Goal: Task Accomplishment & Management: Manage account settings

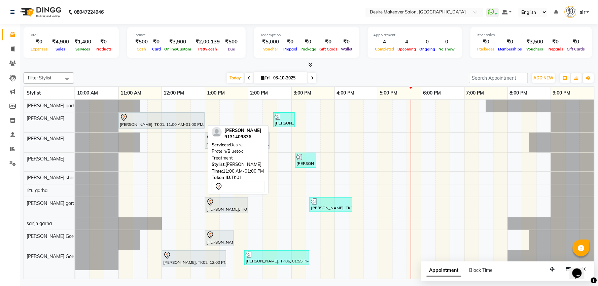
click at [143, 126] on div "[PERSON_NAME], TK01, 11:00 AM-01:00 PM, Desire Protein/Bluetox Treatment" at bounding box center [161, 120] width 85 height 14
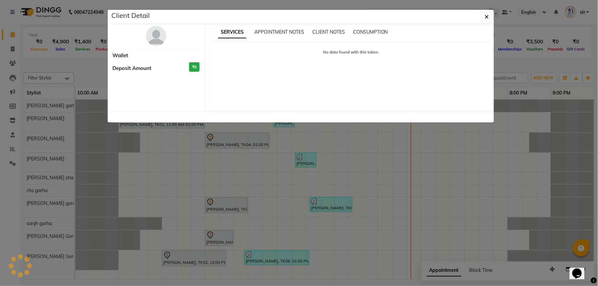
select select "7"
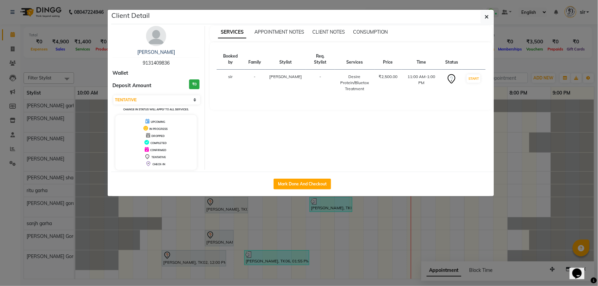
drag, startPoint x: 138, startPoint y: 48, endPoint x: 192, endPoint y: 47, distance: 54.2
click at [192, 47] on div "[PERSON_NAME] 9131409836 Wallet Deposit Amount ₹0 Select IN SERVICE CONFIRMED T…" at bounding box center [157, 98] width 98 height 144
copy link "[PERSON_NAME]"
